Goal: Information Seeking & Learning: Learn about a topic

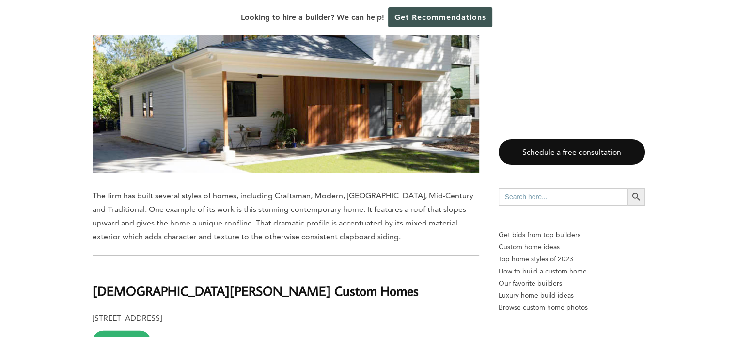
scroll to position [2083, 0]
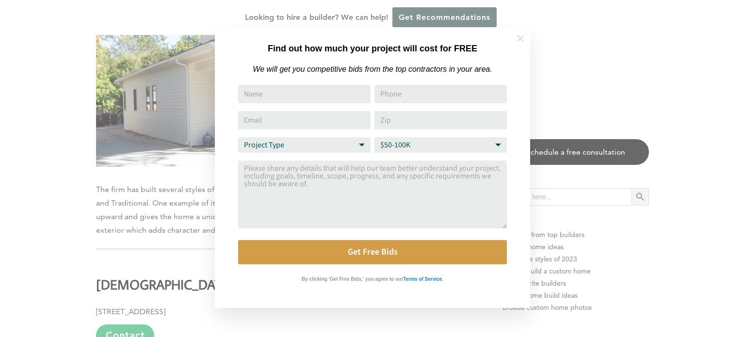
click at [519, 38] on icon at bounding box center [520, 38] width 7 height 7
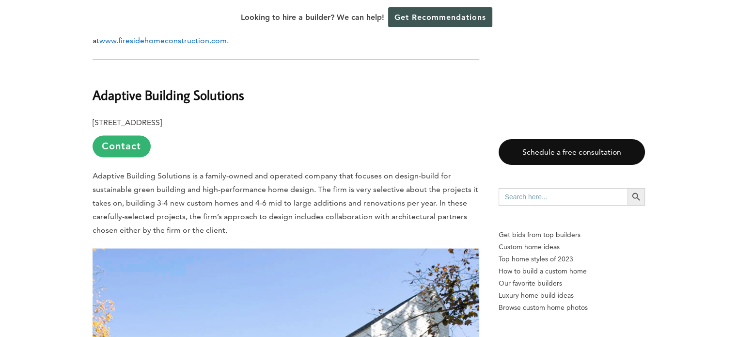
scroll to position [1656, 0]
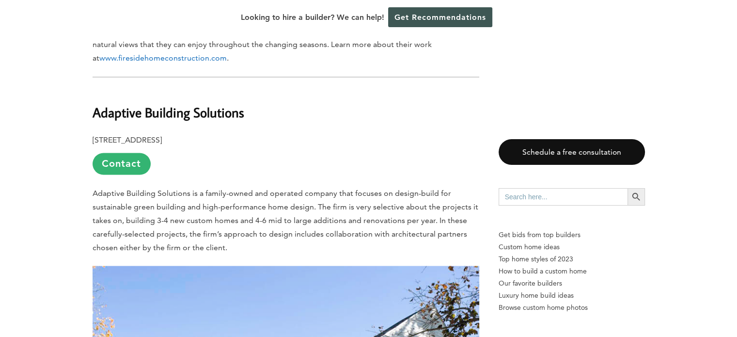
click at [153, 104] on b "Adaptive Building Solutions" at bounding box center [169, 112] width 152 height 17
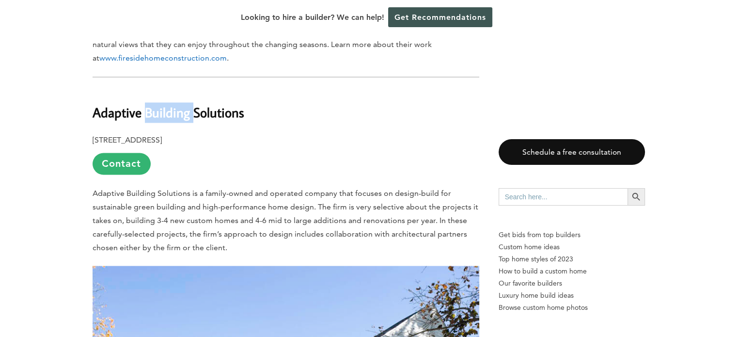
click at [153, 104] on b "Adaptive Building Solutions" at bounding box center [169, 112] width 152 height 17
drag, startPoint x: 244, startPoint y: 79, endPoint x: 96, endPoint y: 71, distance: 148.5
click at [96, 89] on h2 "Adaptive Building Solutions" at bounding box center [286, 105] width 387 height 33
copy b "Adaptive Building Solutions"
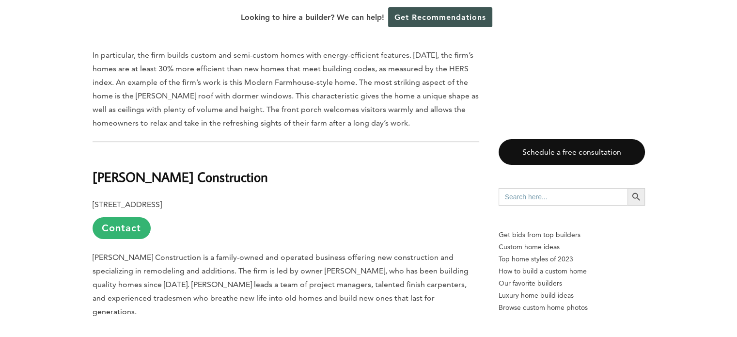
scroll to position [3776, 0]
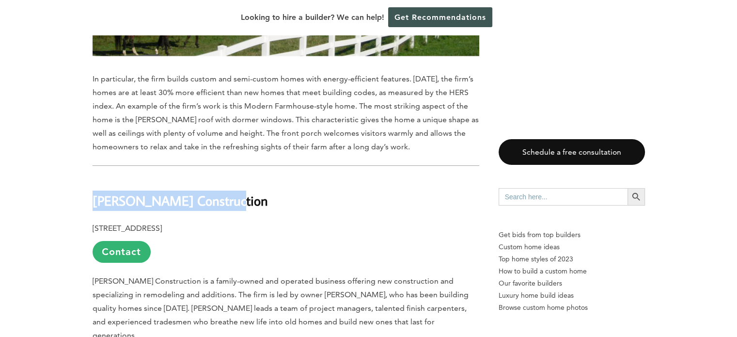
drag, startPoint x: 216, startPoint y: 136, endPoint x: 93, endPoint y: 138, distance: 123.6
click at [93, 192] on b "[PERSON_NAME] Construction" at bounding box center [180, 200] width 175 height 17
copy b "[PERSON_NAME] Construction"
